Goal: Task Accomplishment & Management: Manage account settings

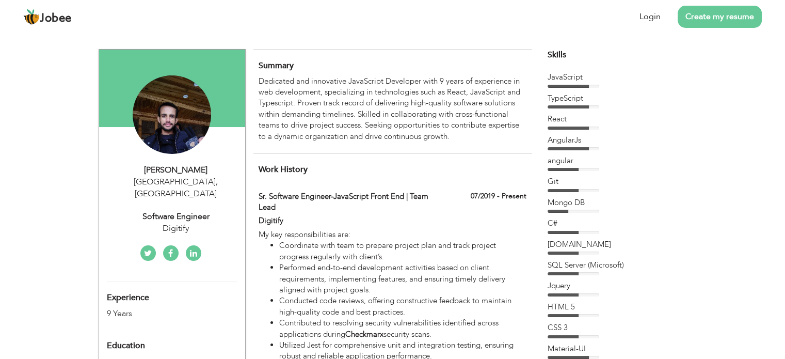
drag, startPoint x: 410, startPoint y: 92, endPoint x: 515, endPoint y: 95, distance: 104.9
click at [515, 95] on div "Dedicated and innovative JavaScript Developer with 9 years of experience in web…" at bounding box center [393, 109] width 268 height 67
drag, startPoint x: 306, startPoint y: 105, endPoint x: 466, endPoint y: 104, distance: 160.1
click at [463, 104] on div "Dedicated and innovative JavaScript Developer with 9 years of experience in web…" at bounding box center [393, 109] width 268 height 67
click at [479, 104] on div "Dedicated and innovative JavaScript Developer with 9 years of experience in web…" at bounding box center [393, 109] width 268 height 67
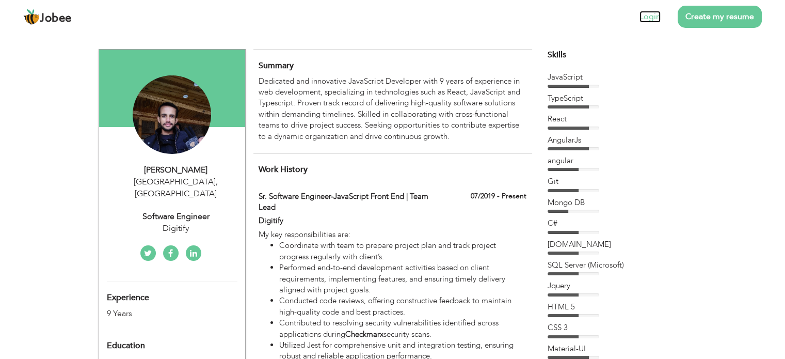
click at [659, 19] on link "Login" at bounding box center [650, 17] width 21 height 12
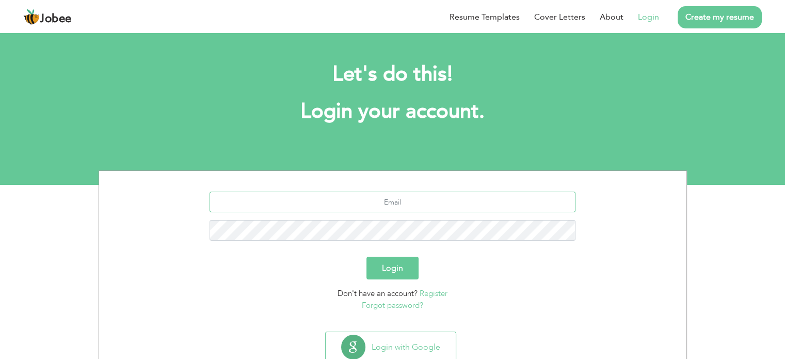
click at [426, 199] on input "text" at bounding box center [393, 202] width 366 height 21
type input "hassanmustafa008@gmail.com"
click at [367, 257] on button "Login" at bounding box center [393, 268] width 52 height 23
